Goal: Task Accomplishment & Management: Manage account settings

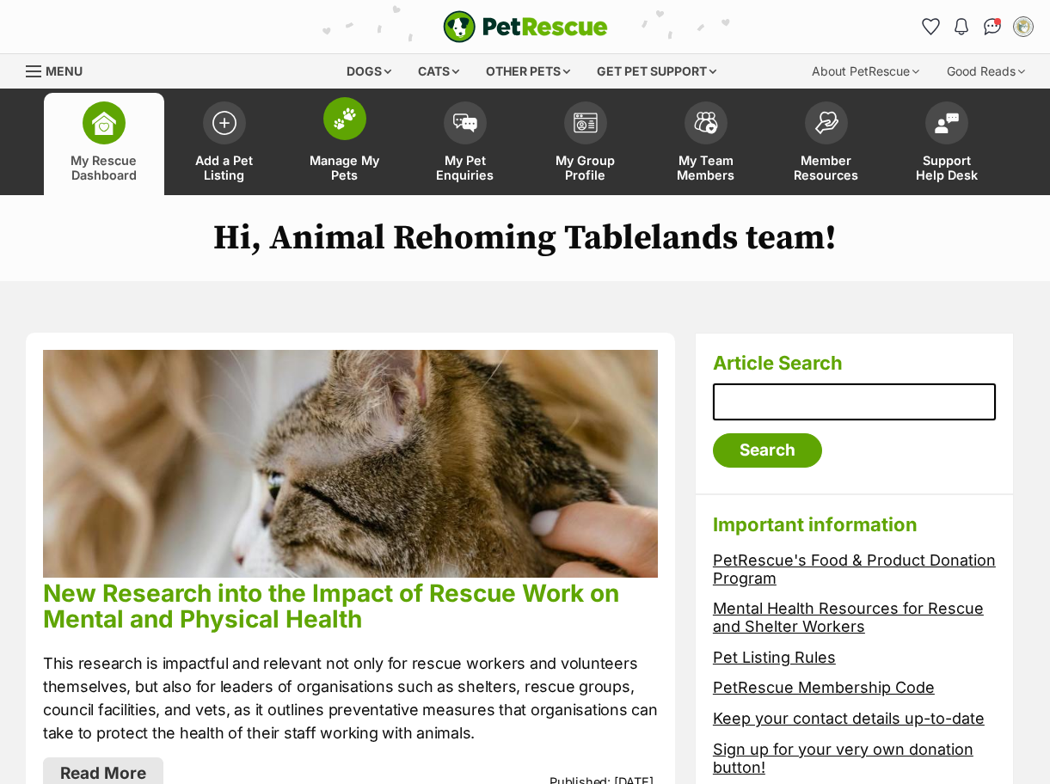
click at [341, 126] on img at bounding box center [345, 118] width 24 height 22
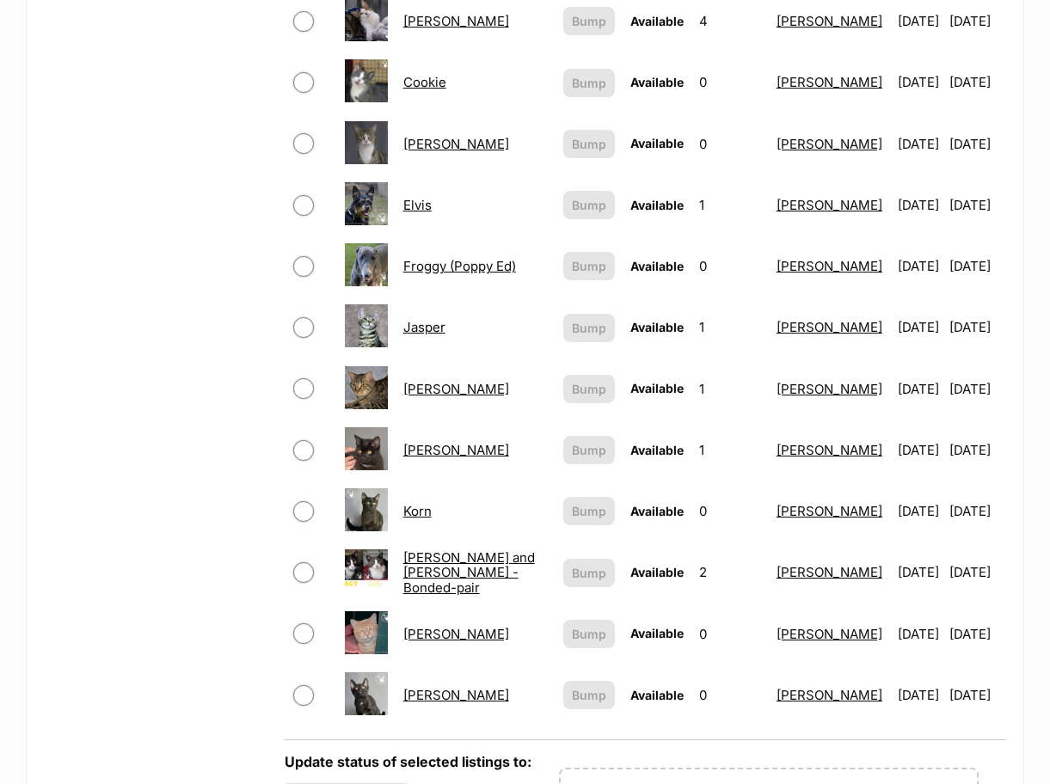
scroll to position [1290, 0]
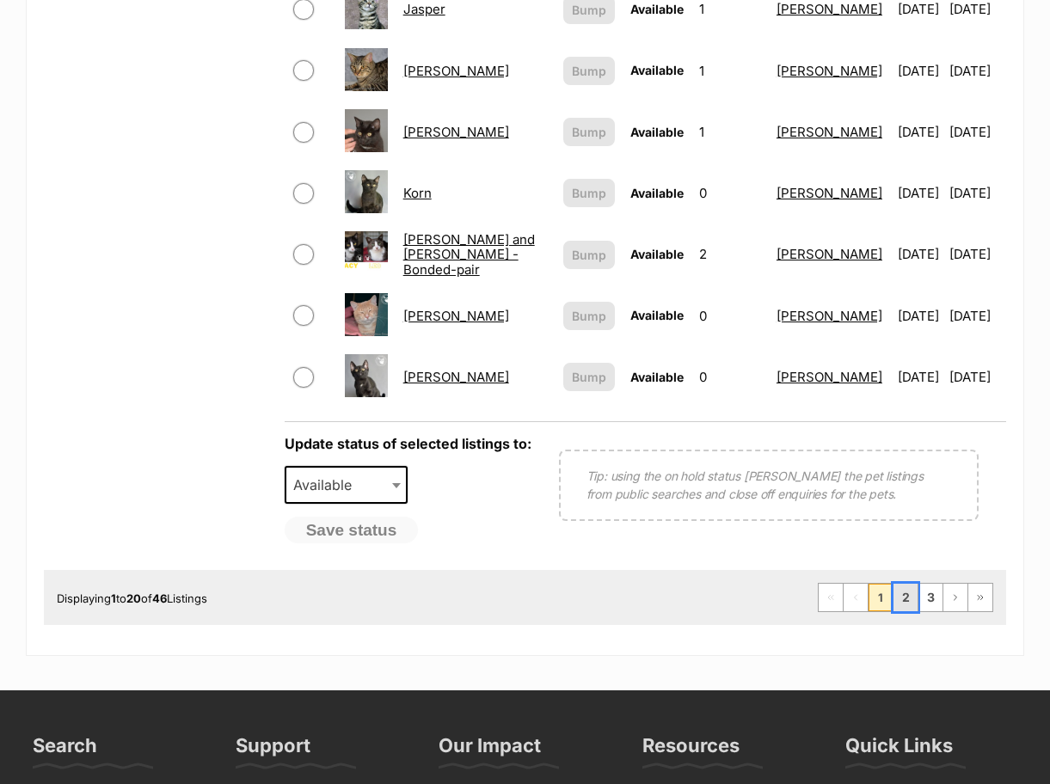
click at [899, 584] on link "2" at bounding box center [905, 598] width 24 height 28
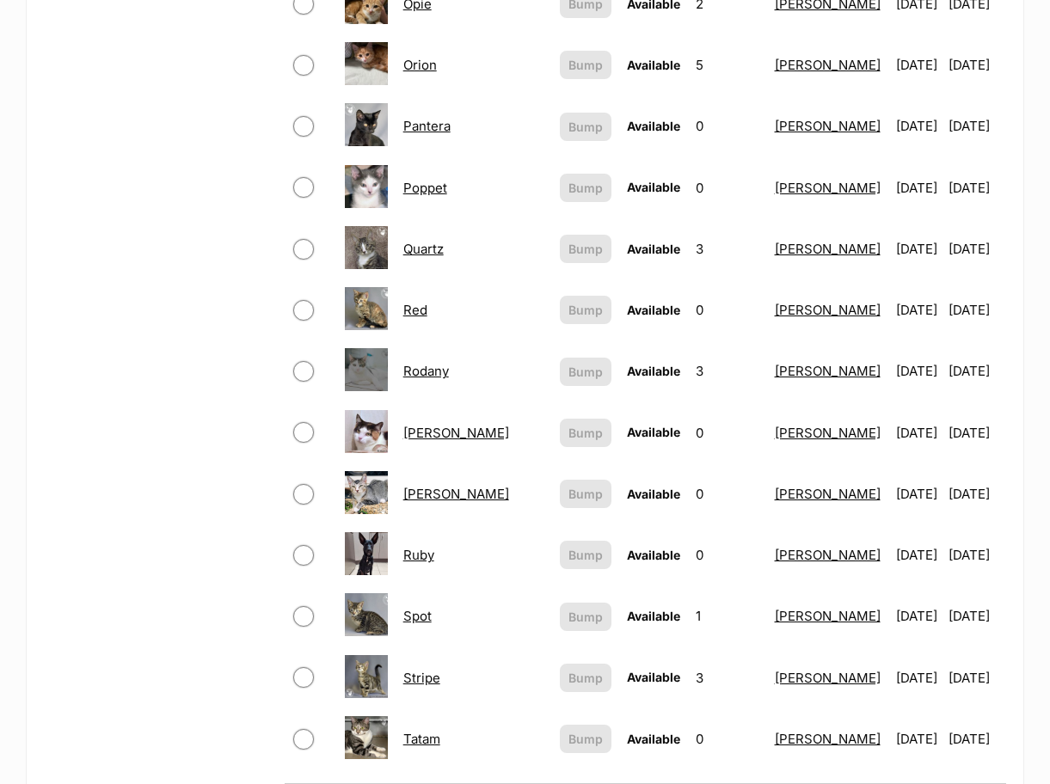
scroll to position [1290, 0]
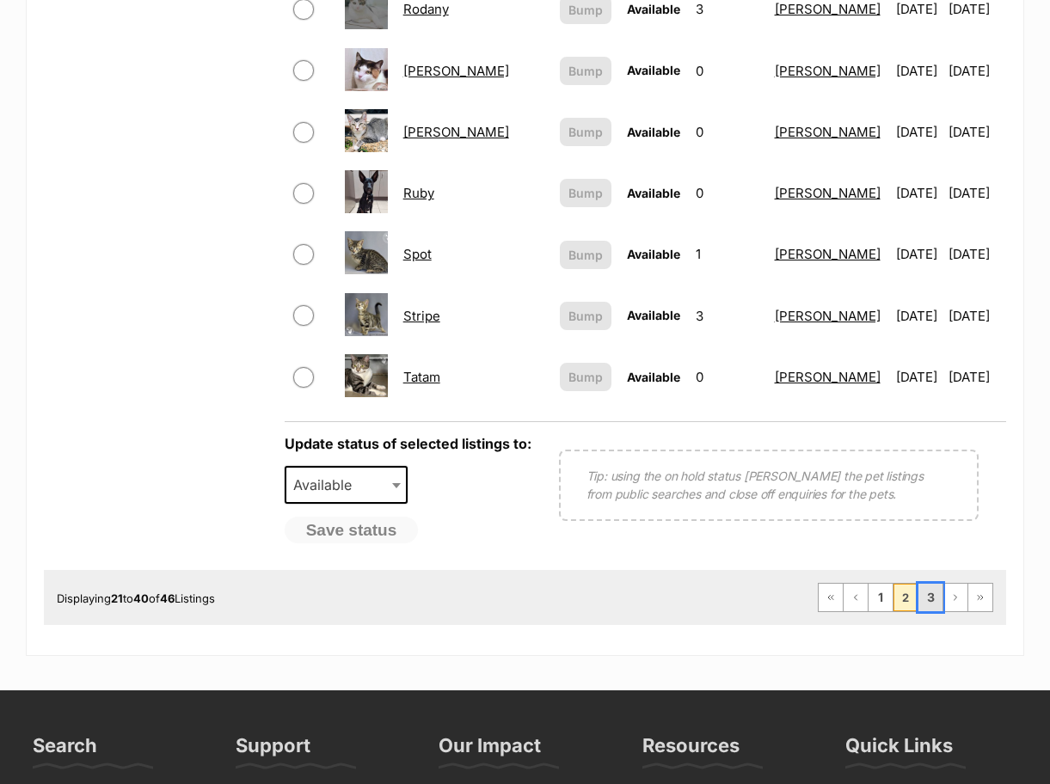
click at [925, 584] on link "3" at bounding box center [930, 598] width 24 height 28
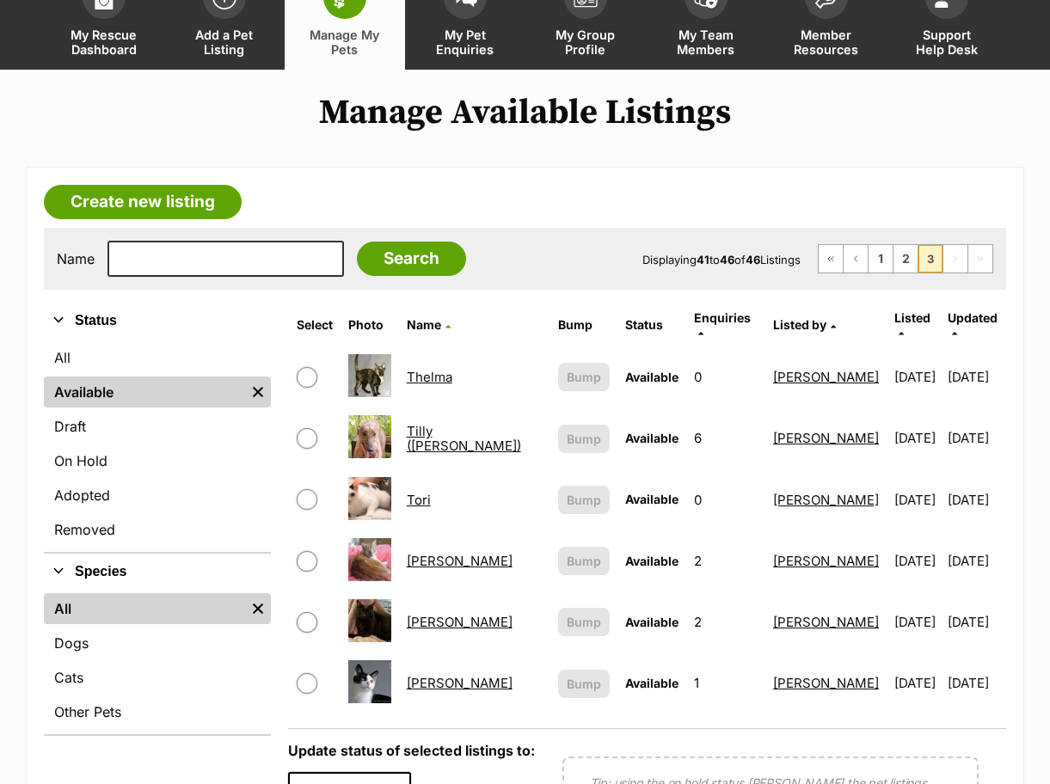
scroll to position [86, 0]
